Goal: Task Accomplishment & Management: Manage account settings

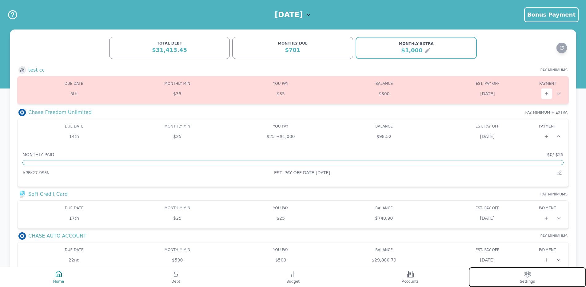
click at [505, 278] on button "Settings" at bounding box center [526, 277] width 117 height 20
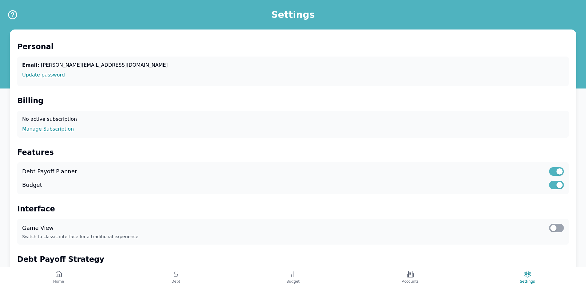
click at [22, 131] on div "No active subscription Manage Subscription" at bounding box center [292, 124] width 551 height 27
click at [38, 132] on link "Manage Subscription" at bounding box center [292, 128] width 541 height 7
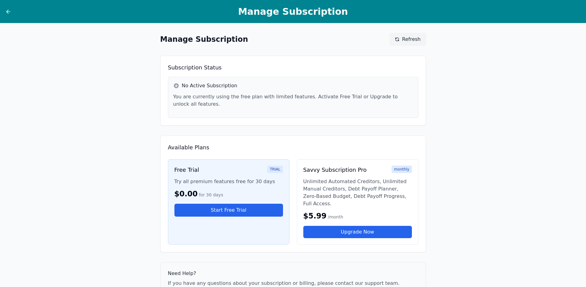
click at [282, 151] on h2 "Available Plans" at bounding box center [293, 147] width 250 height 9
click at [398, 35] on button "Refresh" at bounding box center [407, 39] width 36 height 13
click at [12, 12] on div at bounding box center [20, 11] width 31 height 7
click at [4, 11] on div "Manage Subscription" at bounding box center [293, 11] width 586 height 23
click at [6, 12] on icon at bounding box center [8, 12] width 6 height 6
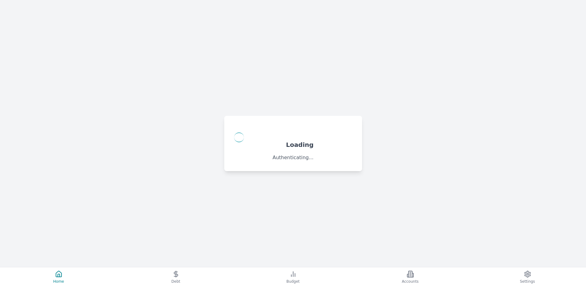
click at [417, 51] on div "Loading Authenticating..." at bounding box center [293, 143] width 586 height 287
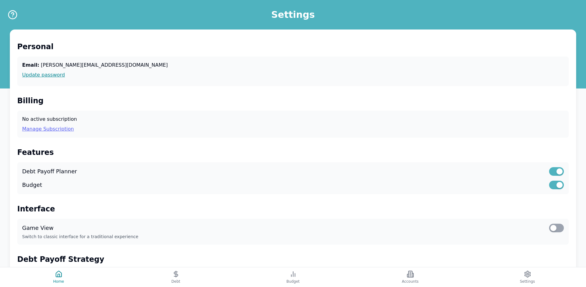
click at [36, 125] on link "Manage Subscription" at bounding box center [292, 128] width 541 height 7
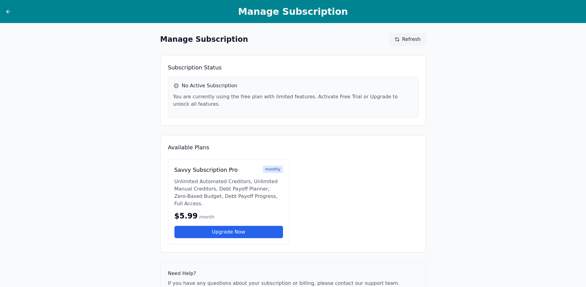
scroll to position [30, 0]
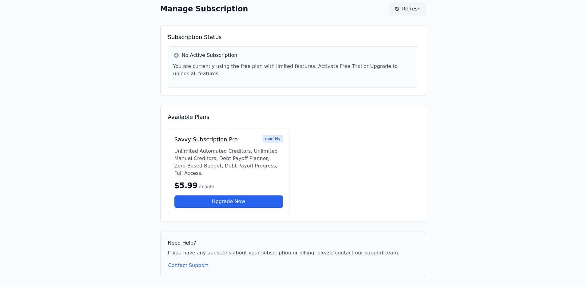
click at [323, 119] on h2 "Available Plans" at bounding box center [293, 117] width 250 height 9
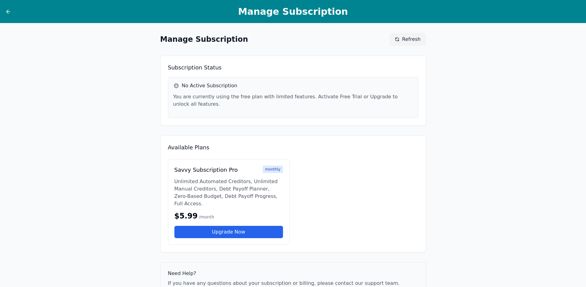
scroll to position [0, 0]
click at [231, 232] on link "Upgrade Now" at bounding box center [228, 232] width 109 height 12
click at [364, 128] on div "Manage Subscription Refresh Subscription Status No Active Subscription You are …" at bounding box center [292, 170] width 275 height 294
click at [7, 10] on icon at bounding box center [8, 12] width 6 height 6
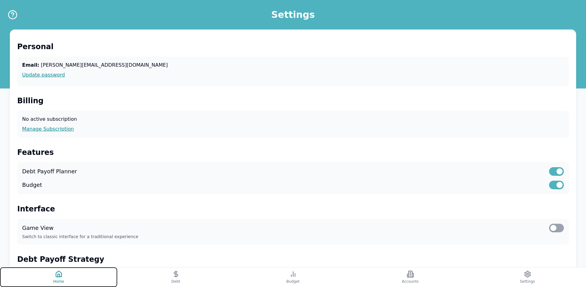
click at [73, 276] on button "Home" at bounding box center [58, 277] width 117 height 20
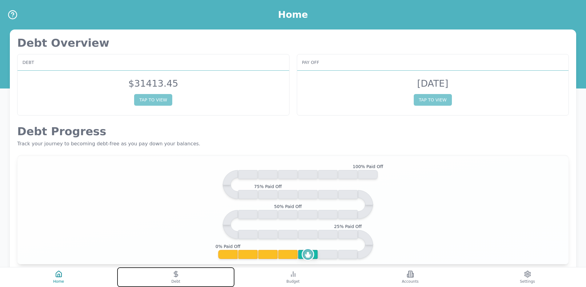
click at [188, 275] on button "Debt" at bounding box center [175, 277] width 117 height 20
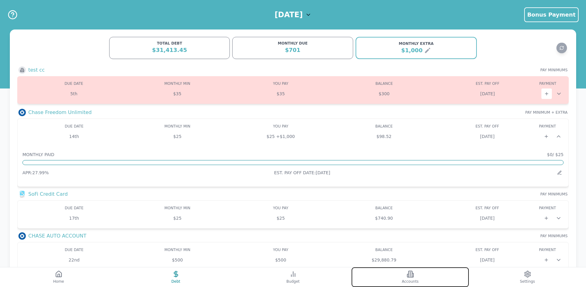
click at [381, 270] on button "Accounts" at bounding box center [409, 277] width 117 height 20
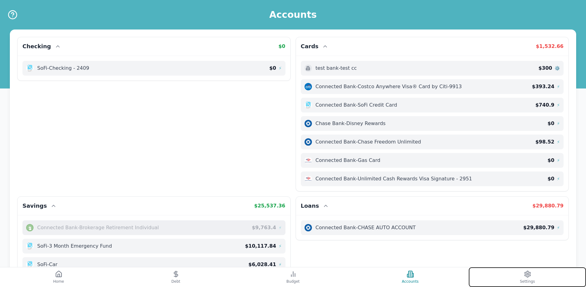
click at [489, 274] on button "Settings" at bounding box center [526, 277] width 117 height 20
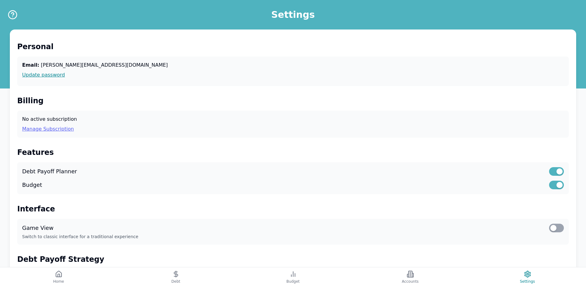
click at [62, 130] on link "Manage Subscription" at bounding box center [292, 128] width 541 height 7
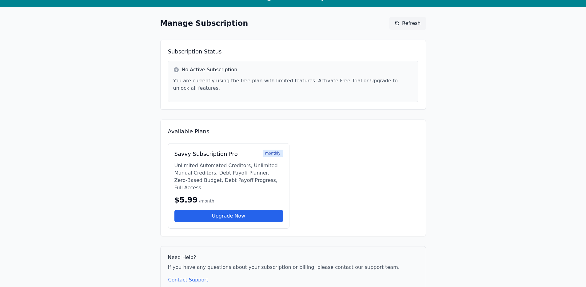
scroll to position [30, 0]
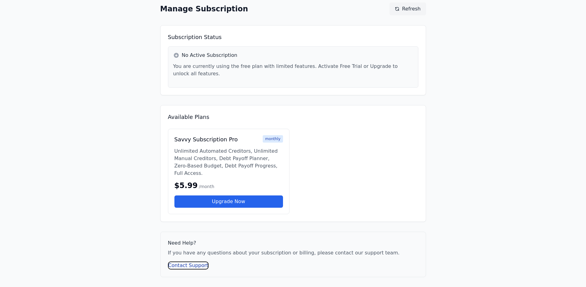
click at [200, 267] on button "Contact Support" at bounding box center [188, 266] width 41 height 8
click at [197, 266] on button "Contact Support" at bounding box center [188, 266] width 41 height 8
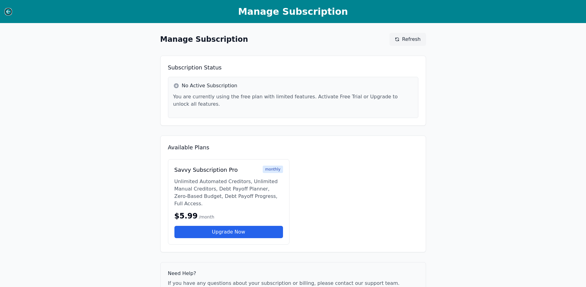
click at [10, 11] on icon at bounding box center [8, 12] width 6 height 6
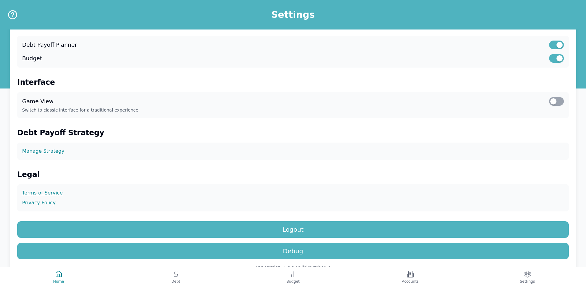
scroll to position [157, 0]
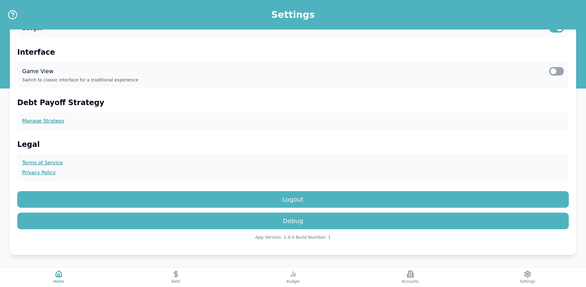
click at [330, 190] on div "Personal Email: [PERSON_NAME][EMAIL_ADDRESS][DOMAIN_NAME] Update password Billi…" at bounding box center [293, 64] width 566 height 382
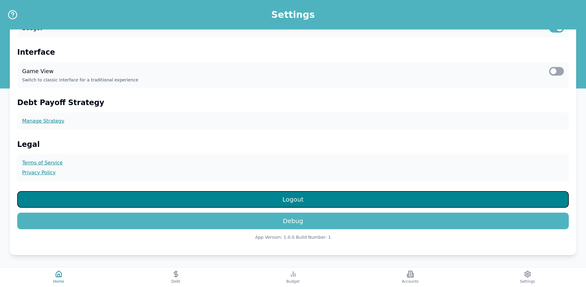
click at [332, 194] on button "Logout" at bounding box center [292, 199] width 551 height 17
